Goal: Task Accomplishment & Management: Use online tool/utility

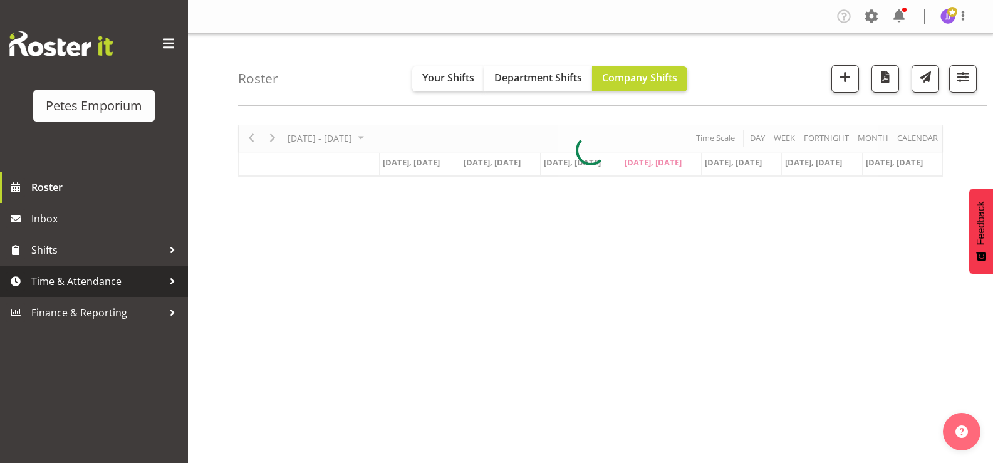
click at [58, 283] on span "Time & Attendance" at bounding box center [97, 281] width 132 height 19
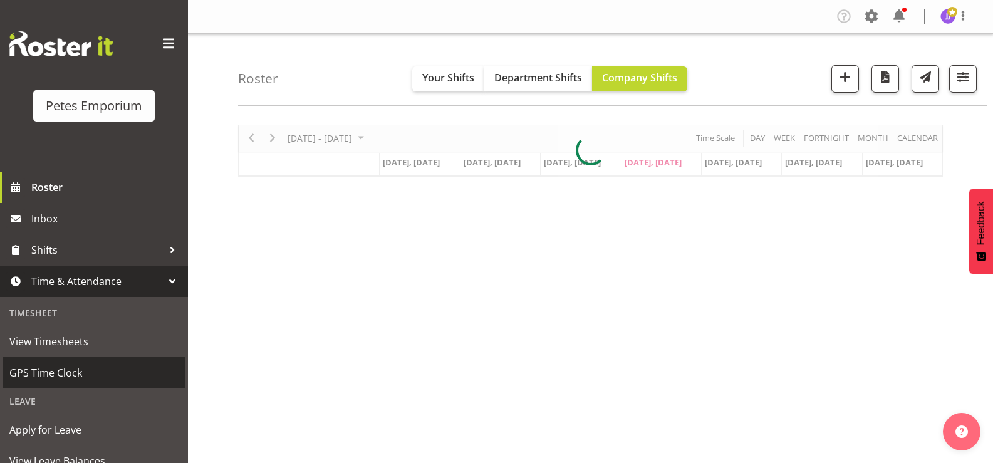
click at [61, 378] on span "GPS Time Clock" at bounding box center [93, 372] width 169 height 19
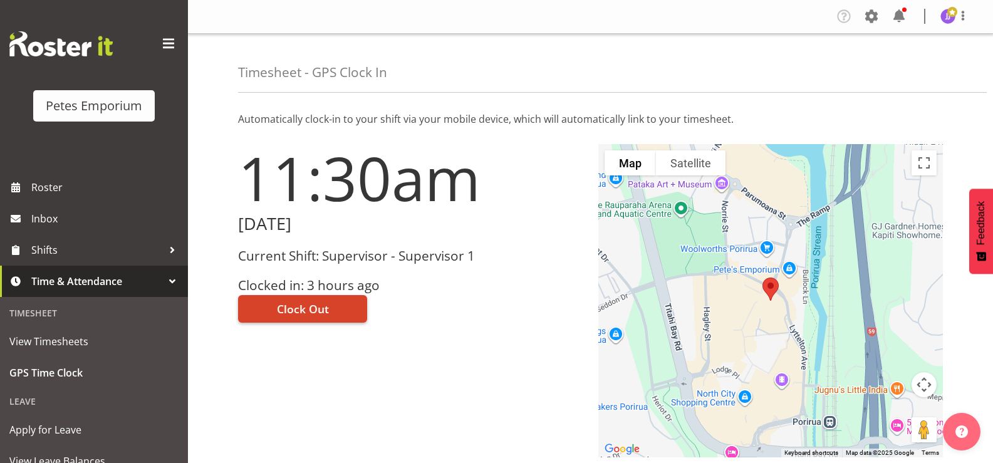
click at [324, 310] on span "Clock Out" at bounding box center [303, 309] width 52 height 16
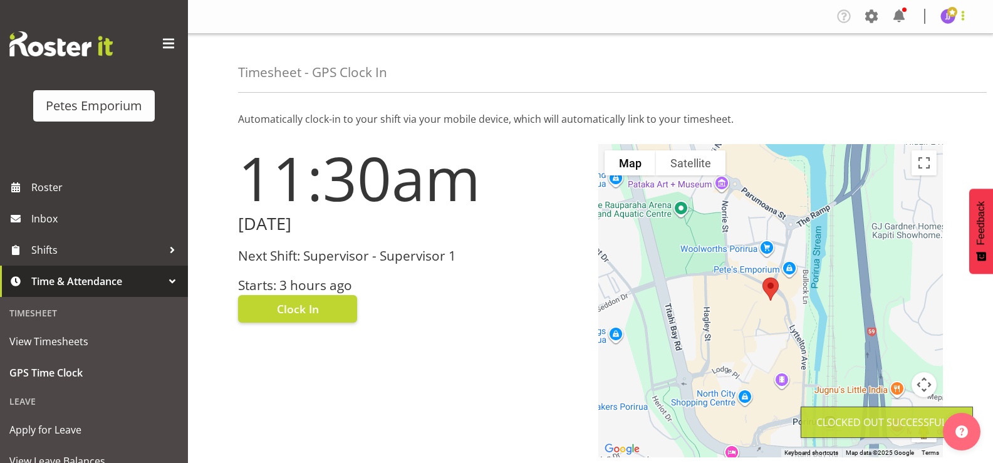
click at [962, 23] on span at bounding box center [962, 15] width 15 height 15
click at [903, 62] on link "Log Out" at bounding box center [910, 65] width 120 height 23
